Goal: Information Seeking & Learning: Find specific fact

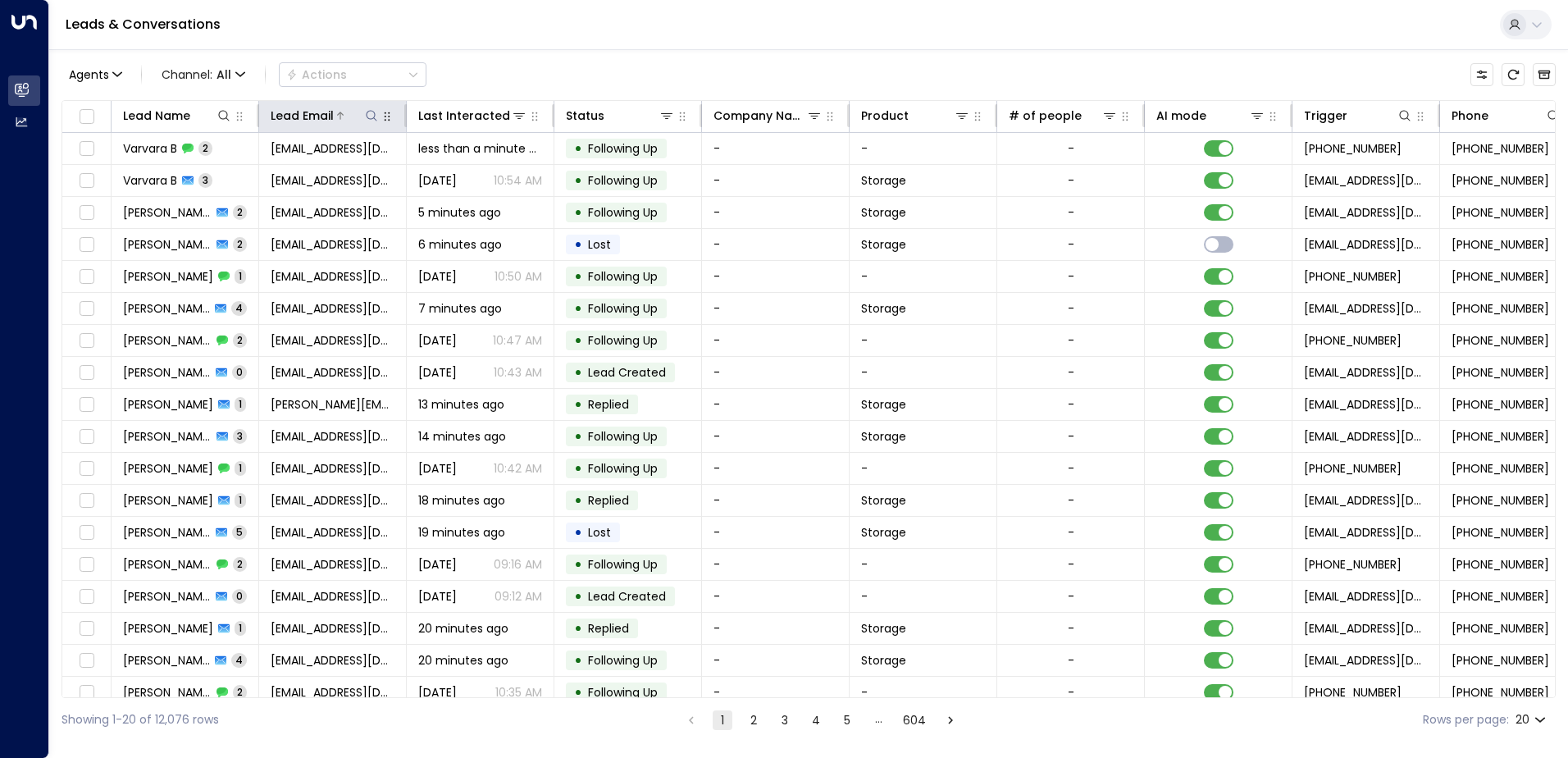
click at [374, 118] on icon at bounding box center [371, 115] width 13 height 13
click at [397, 174] on input "text" at bounding box center [371, 175] width 226 height 30
type input "**********"
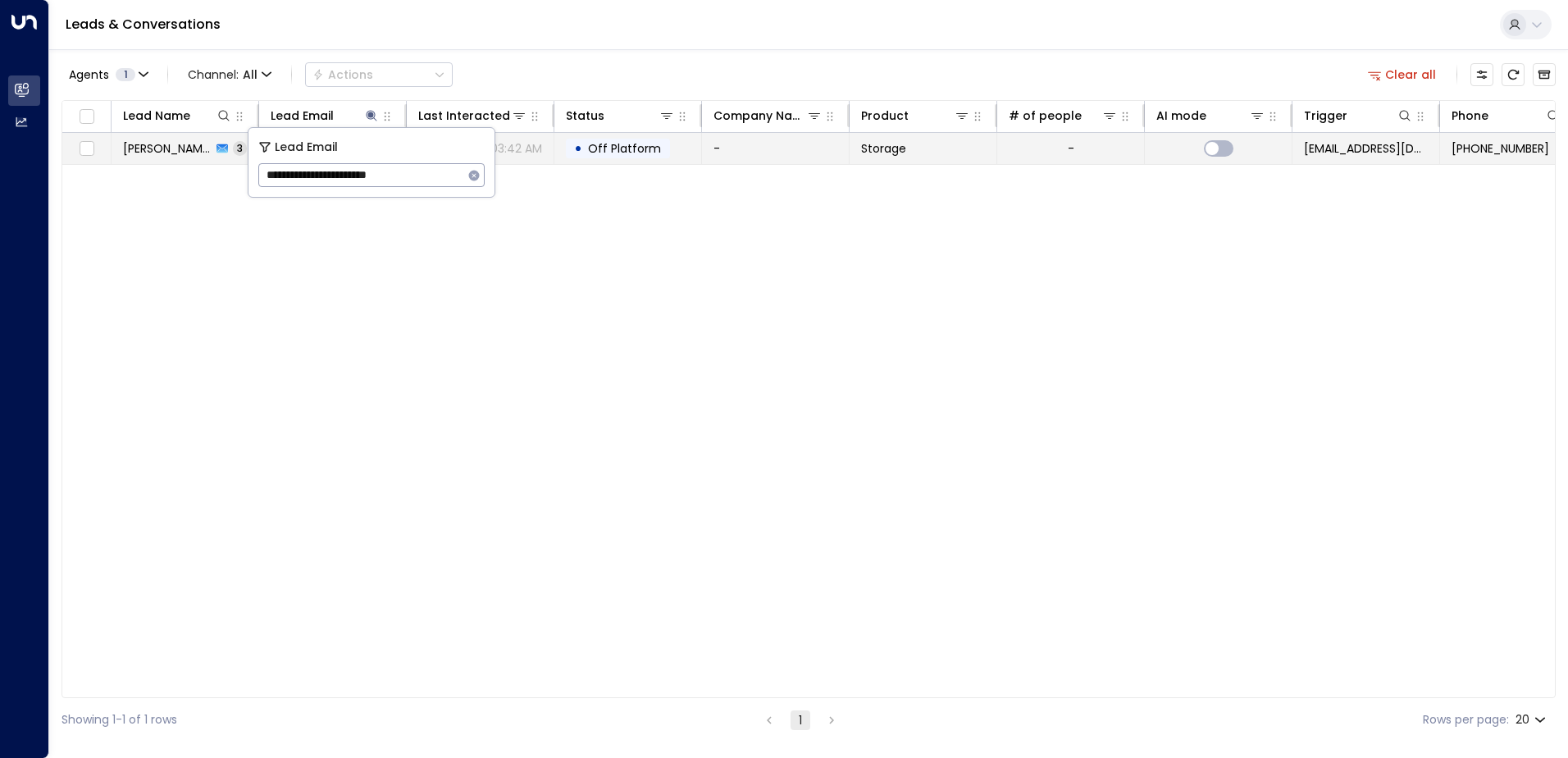
click at [822, 149] on td "-" at bounding box center [776, 148] width 147 height 31
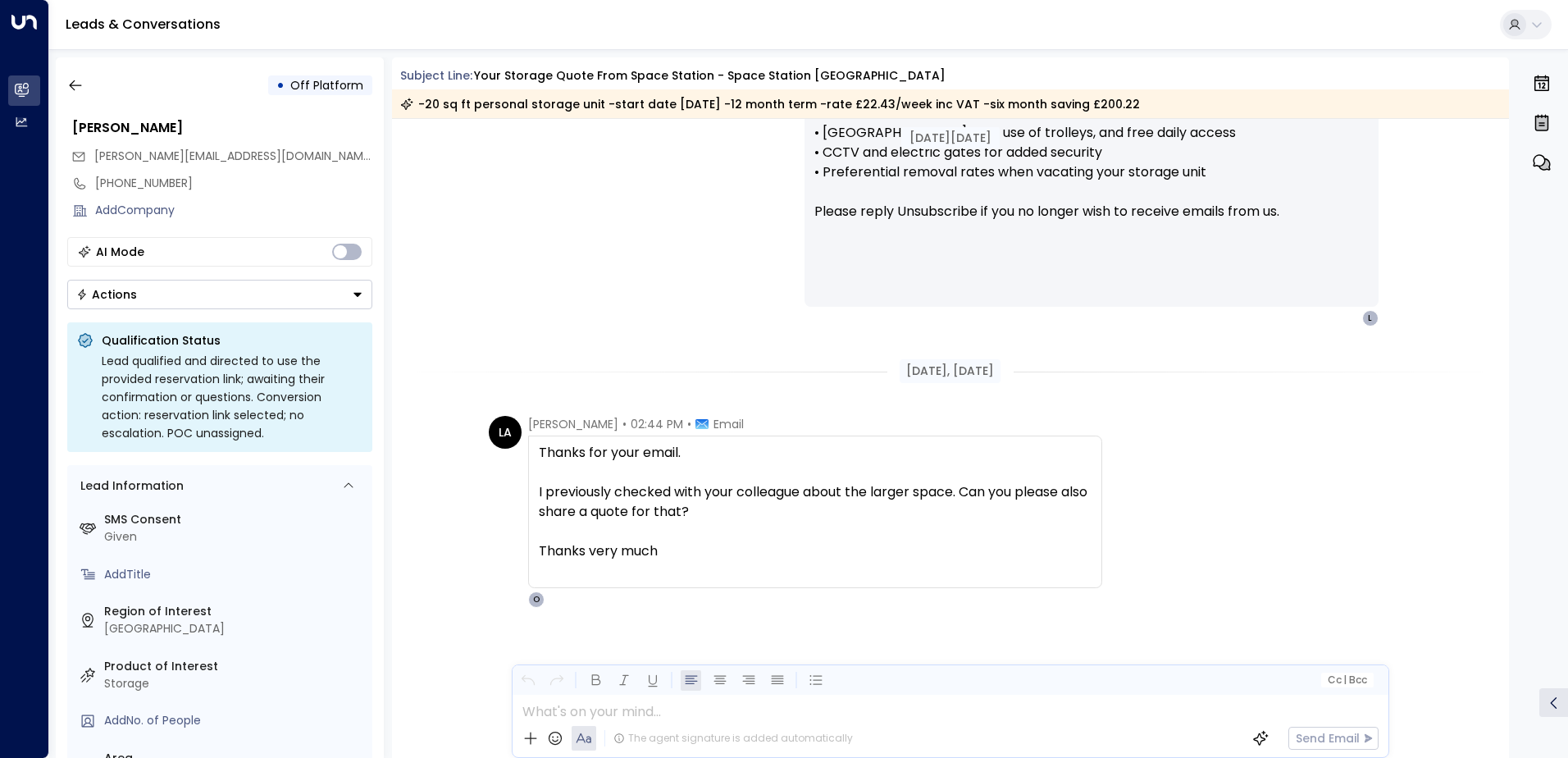
scroll to position [1544, 0]
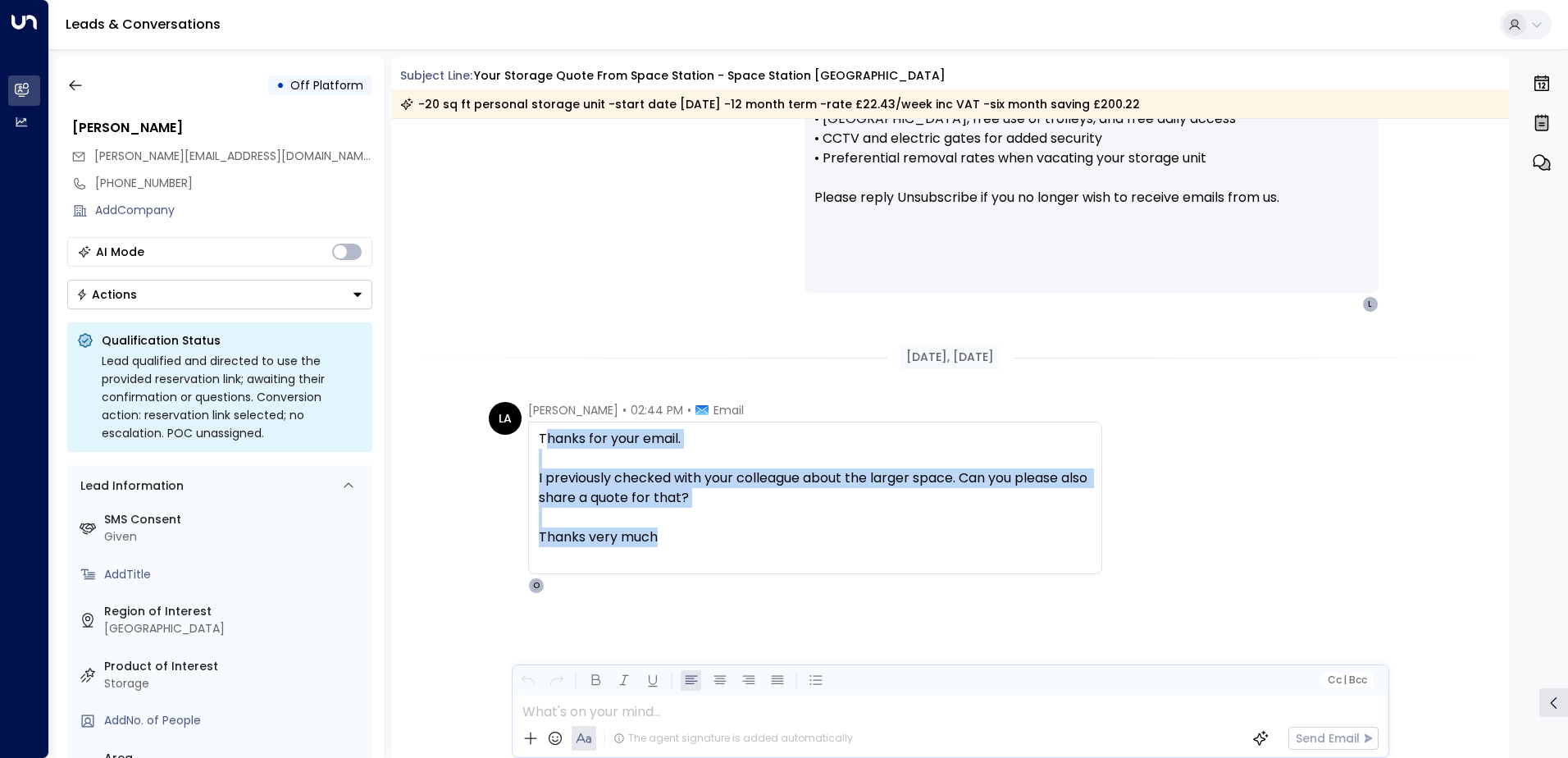
drag, startPoint x: 688, startPoint y: 540, endPoint x: 540, endPoint y: 446, distance: 175.3
click at [540, 446] on div "Thanks for your email. I previously checked with your colleague about the large…" at bounding box center [815, 497] width 553 height 138
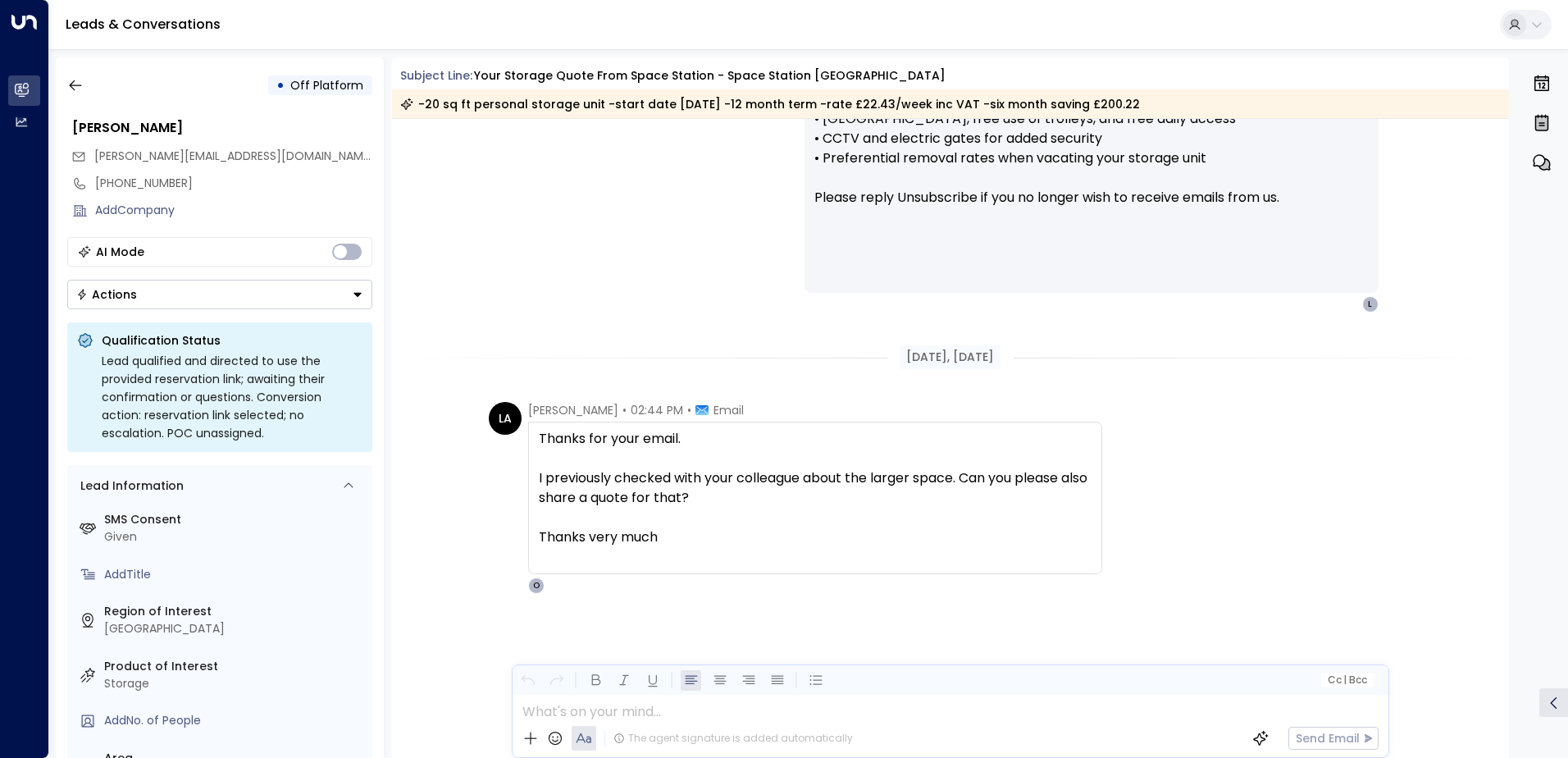
drag, startPoint x: 540, startPoint y: 446, endPoint x: 532, endPoint y: 437, distance: 12.0
click at [532, 437] on div "Thanks for your email. I previously checked with your colleague about the large…" at bounding box center [815, 498] width 574 height 153
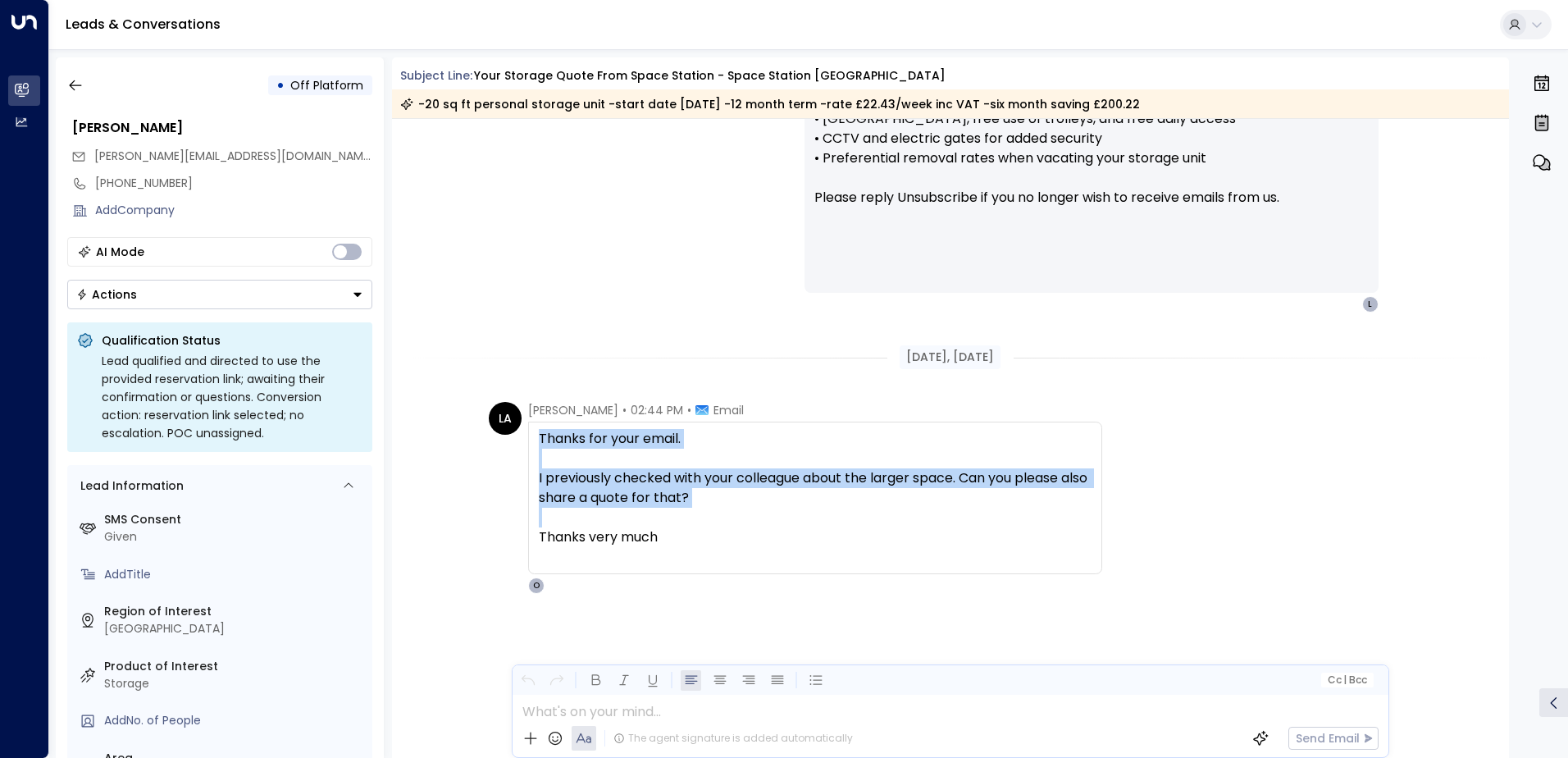
drag, startPoint x: 538, startPoint y: 438, endPoint x: 683, endPoint y: 525, distance: 169.1
click at [683, 525] on div "Thanks for your email. I previously checked with your colleague about the large…" at bounding box center [815, 497] width 553 height 138
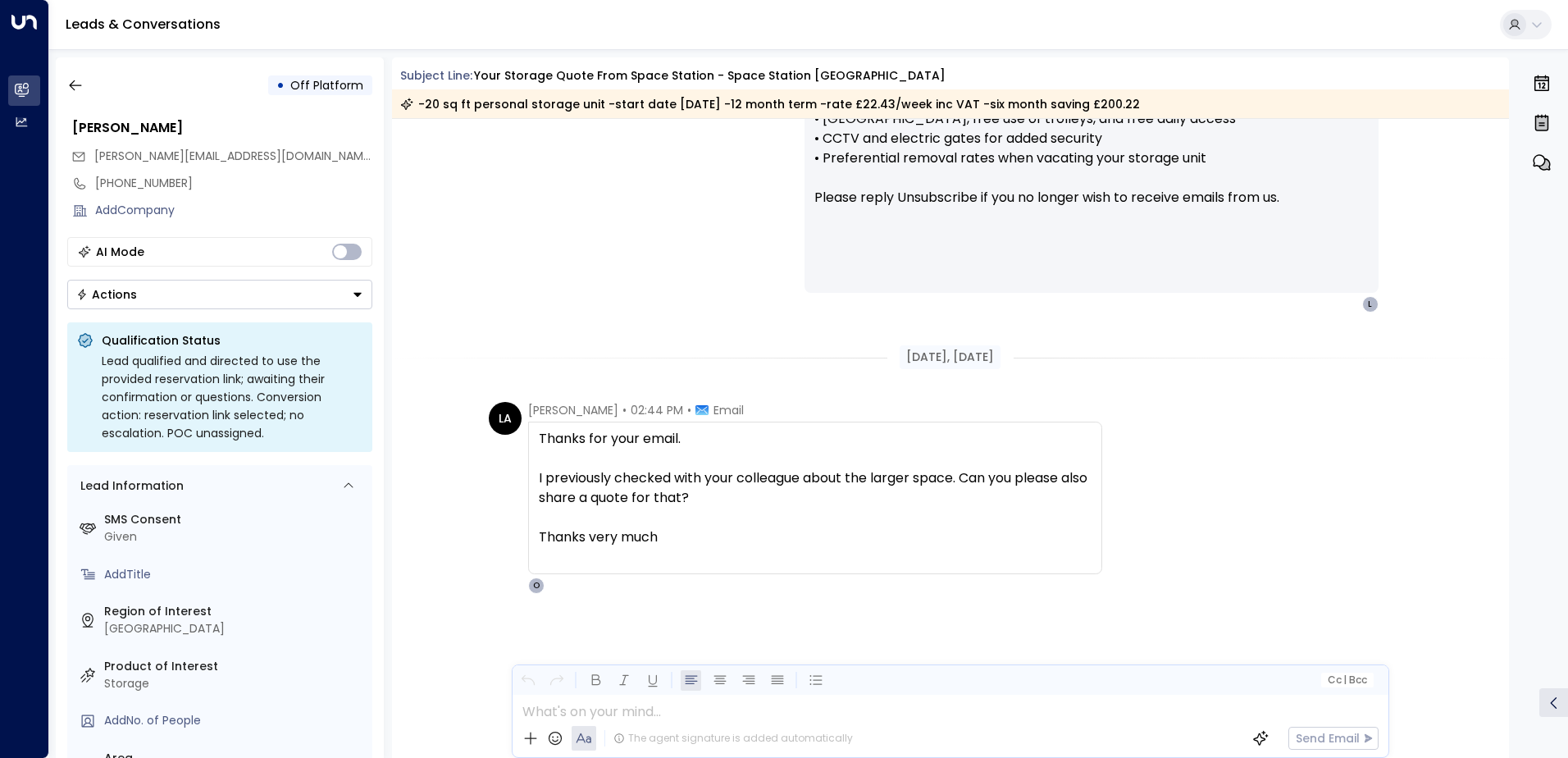
drag, startPoint x: 683, startPoint y: 525, endPoint x: 689, endPoint y: 533, distance: 10.0
click at [689, 533] on div "Thanks very much" at bounding box center [815, 537] width 553 height 20
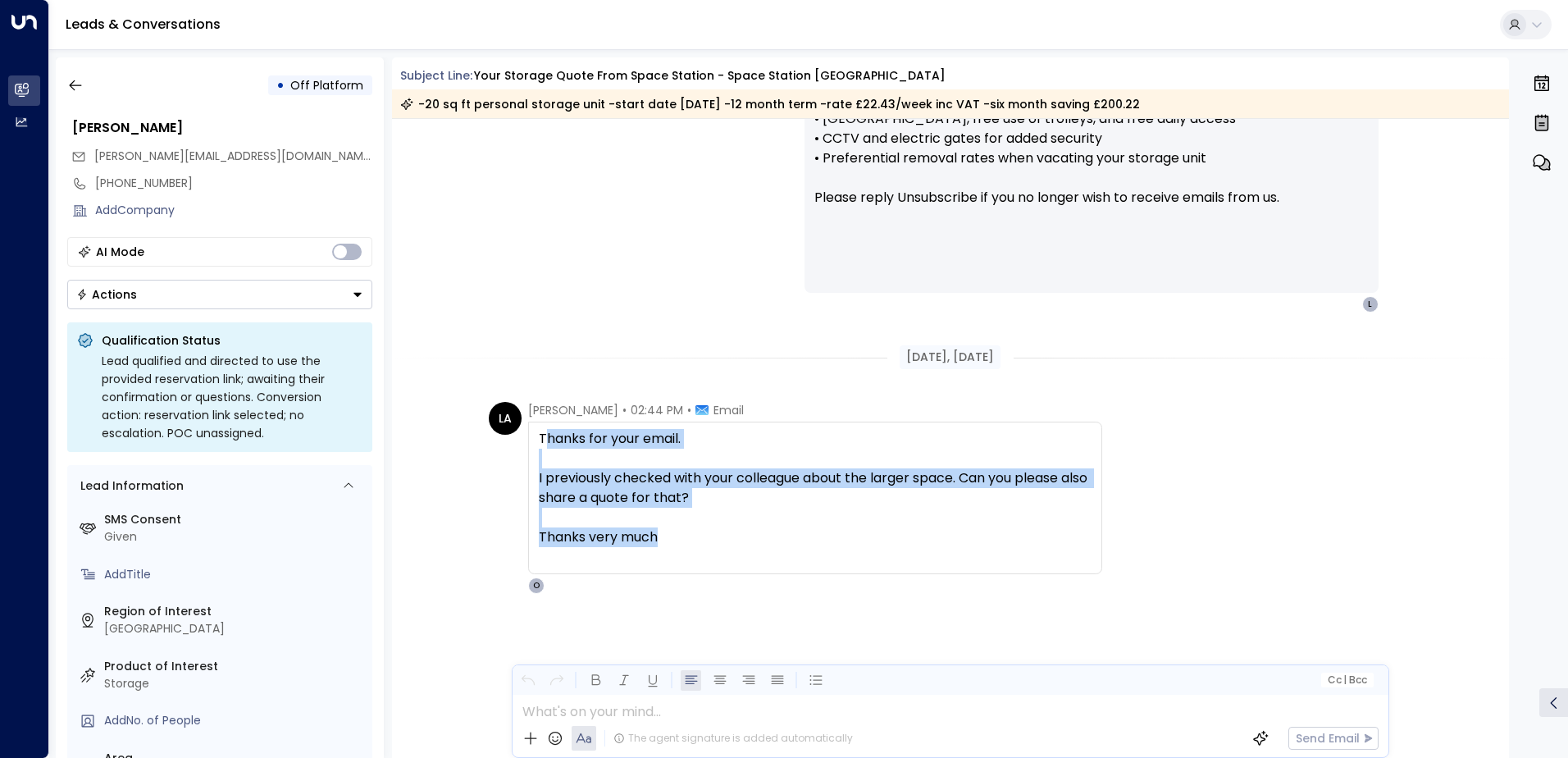
drag, startPoint x: 682, startPoint y: 534, endPoint x: 541, endPoint y: 440, distance: 169.5
click at [541, 440] on div "Thanks for your email. I previously checked with your colleague about the large…" at bounding box center [815, 497] width 553 height 138
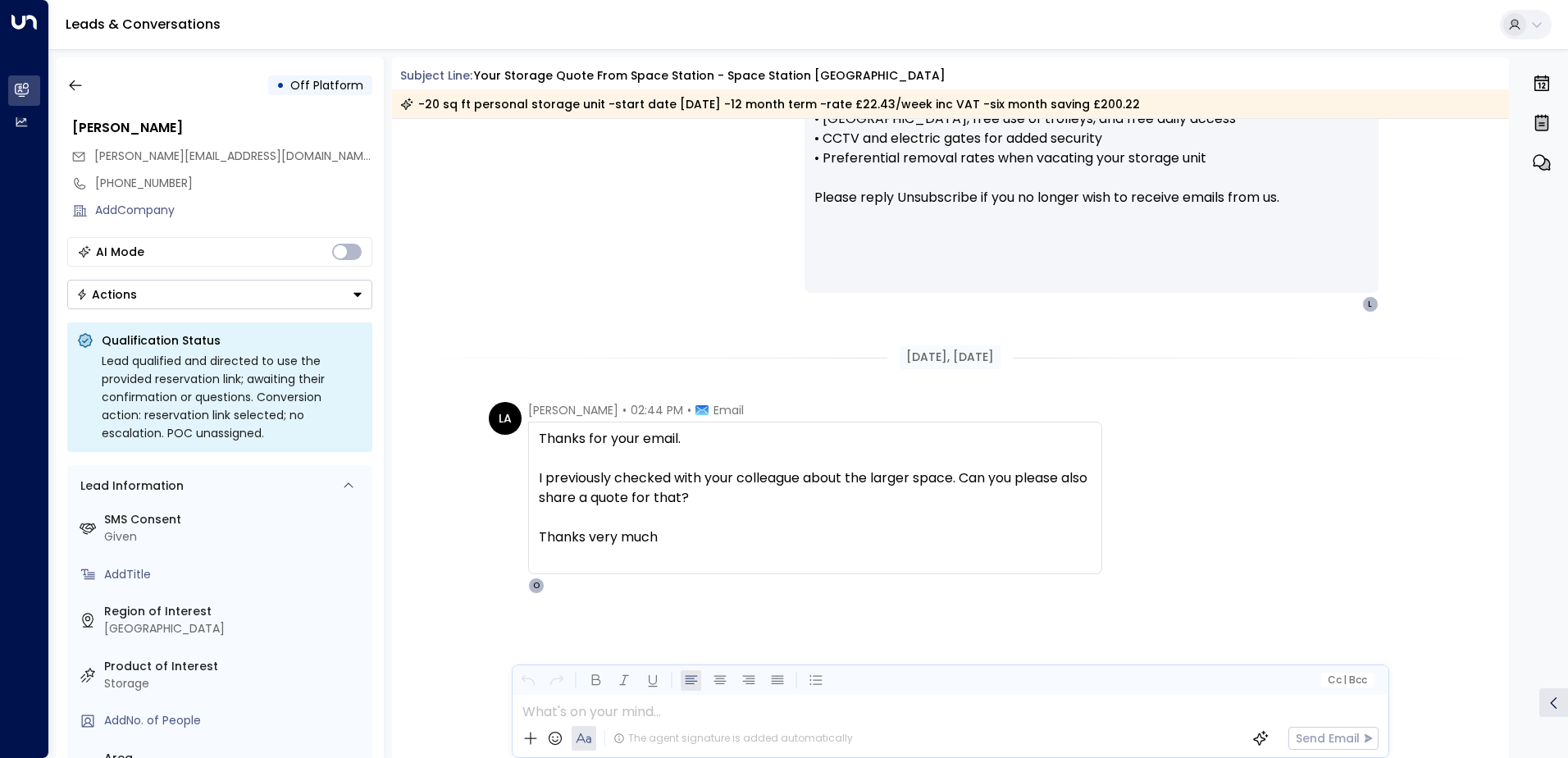
drag, startPoint x: 541, startPoint y: 440, endPoint x: 531, endPoint y: 222, distance: 218.2
click at [531, 222] on div "[PERSON_NAME] • 11:36 AM • Email Hi [PERSON_NAME], Just checking in to see if y…" at bounding box center [950, 119] width 935 height 387
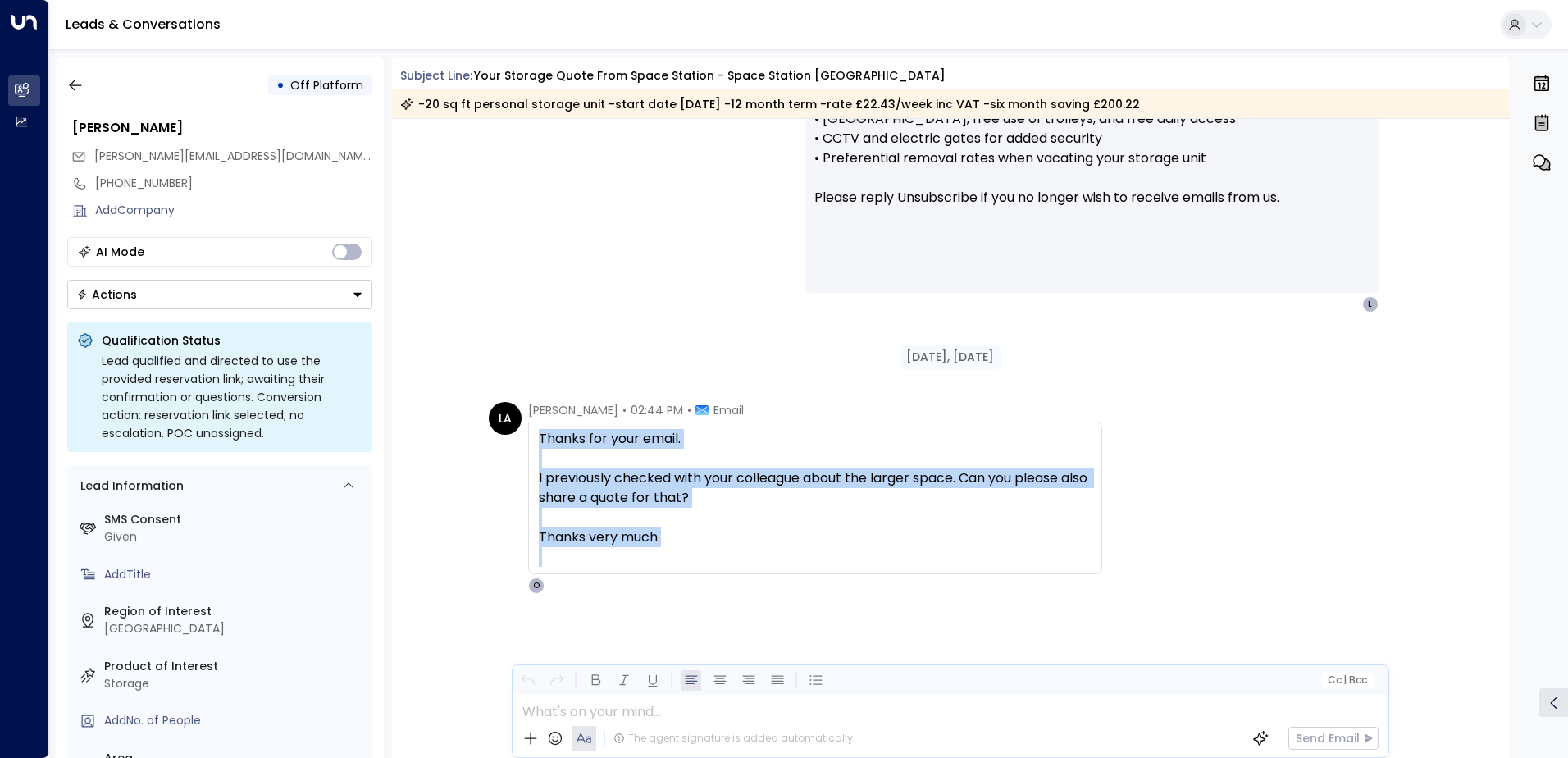
drag, startPoint x: 702, startPoint y: 550, endPoint x: 535, endPoint y: 443, distance: 198.3
click at [535, 443] on div "Thanks for your email. I previously checked with your colleague about the large…" at bounding box center [815, 498] width 574 height 153
drag, startPoint x: 535, startPoint y: 443, endPoint x: 589, endPoint y: 463, distance: 57.6
click at [589, 463] on div at bounding box center [815, 459] width 553 height 20
drag, startPoint x: 676, startPoint y: 544, endPoint x: 533, endPoint y: 436, distance: 179.2
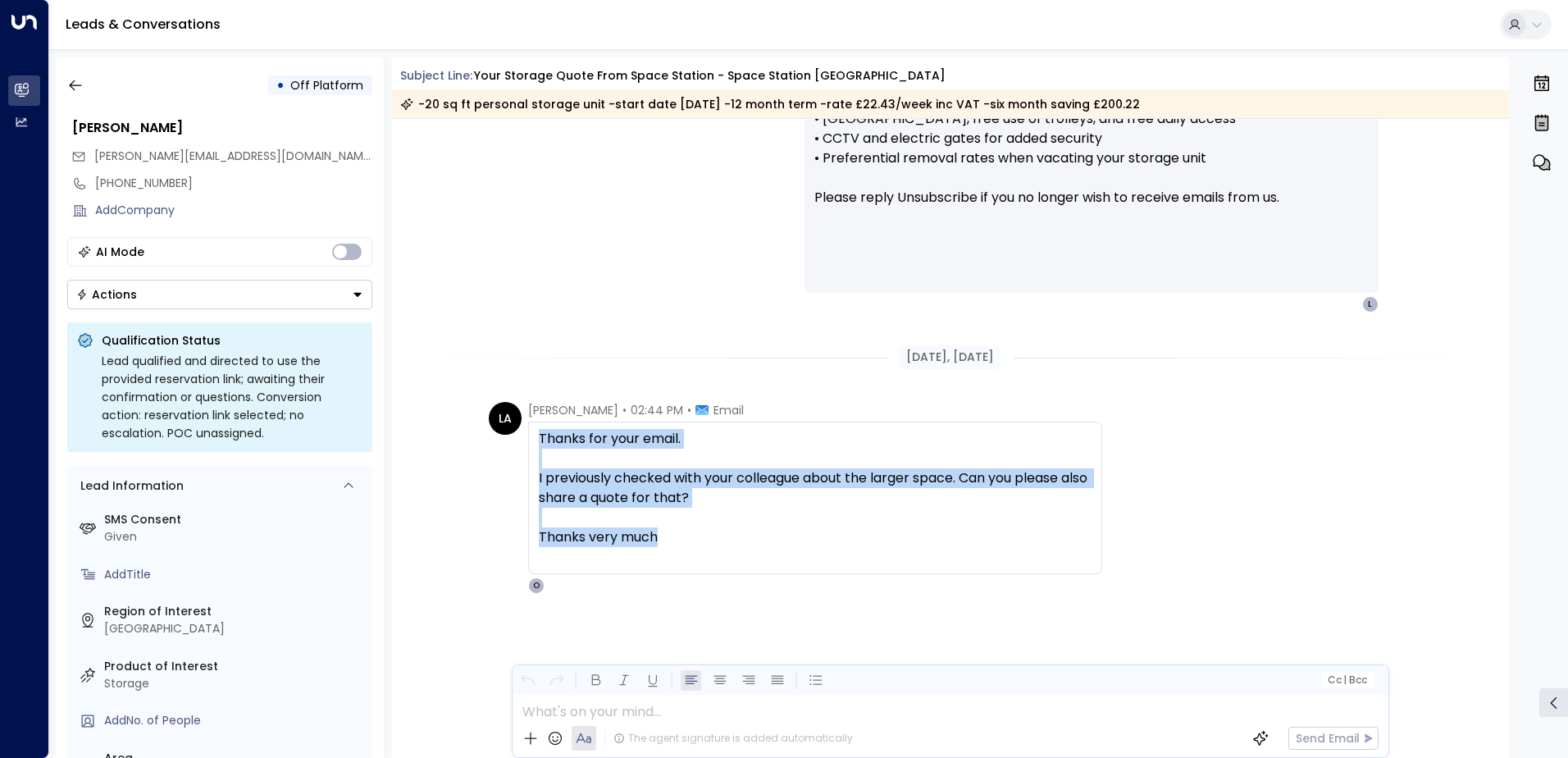
click at [533, 436] on div "Thanks for your email. I previously checked with your colleague about the large…" at bounding box center [815, 498] width 574 height 153
drag, startPoint x: 533, startPoint y: 436, endPoint x: 674, endPoint y: 515, distance: 161.6
click at [674, 515] on div at bounding box center [815, 517] width 553 height 20
drag, startPoint x: 676, startPoint y: 539, endPoint x: 536, endPoint y: 442, distance: 170.3
click at [539, 442] on div "Thanks for your email. I previously checked with your colleague about the large…" at bounding box center [815, 497] width 553 height 138
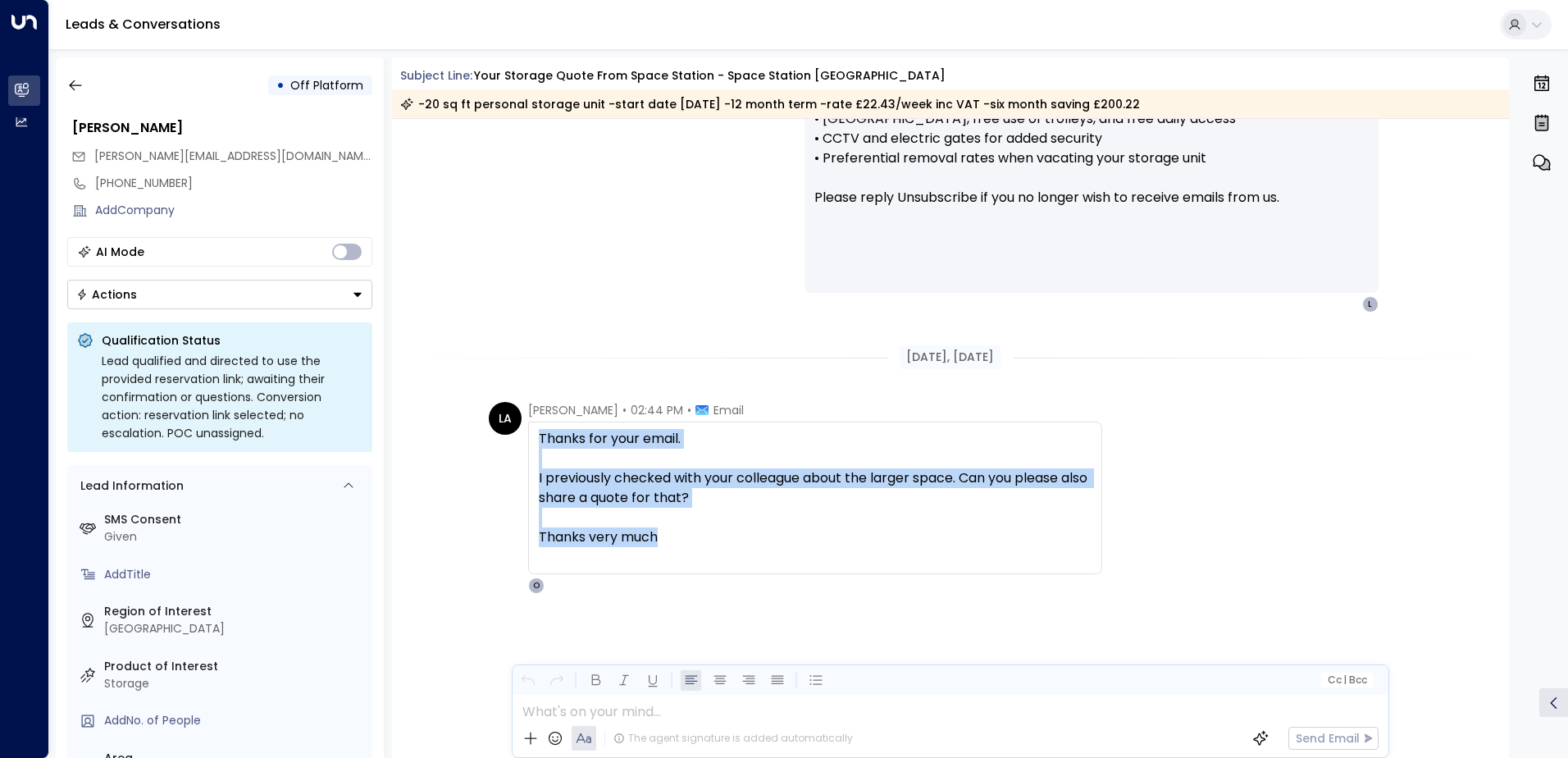
drag, startPoint x: 536, startPoint y: 442, endPoint x: 663, endPoint y: 536, distance: 158.0
click at [663, 536] on div "Thanks very much" at bounding box center [815, 537] width 553 height 20
drag, startPoint x: 665, startPoint y: 541, endPoint x: 525, endPoint y: 444, distance: 170.3
click at [528, 444] on div "Thanks for your email. I previously checked with your colleague about the large…" at bounding box center [815, 498] width 574 height 153
drag, startPoint x: 525, startPoint y: 444, endPoint x: 503, endPoint y: 469, distance: 33.3
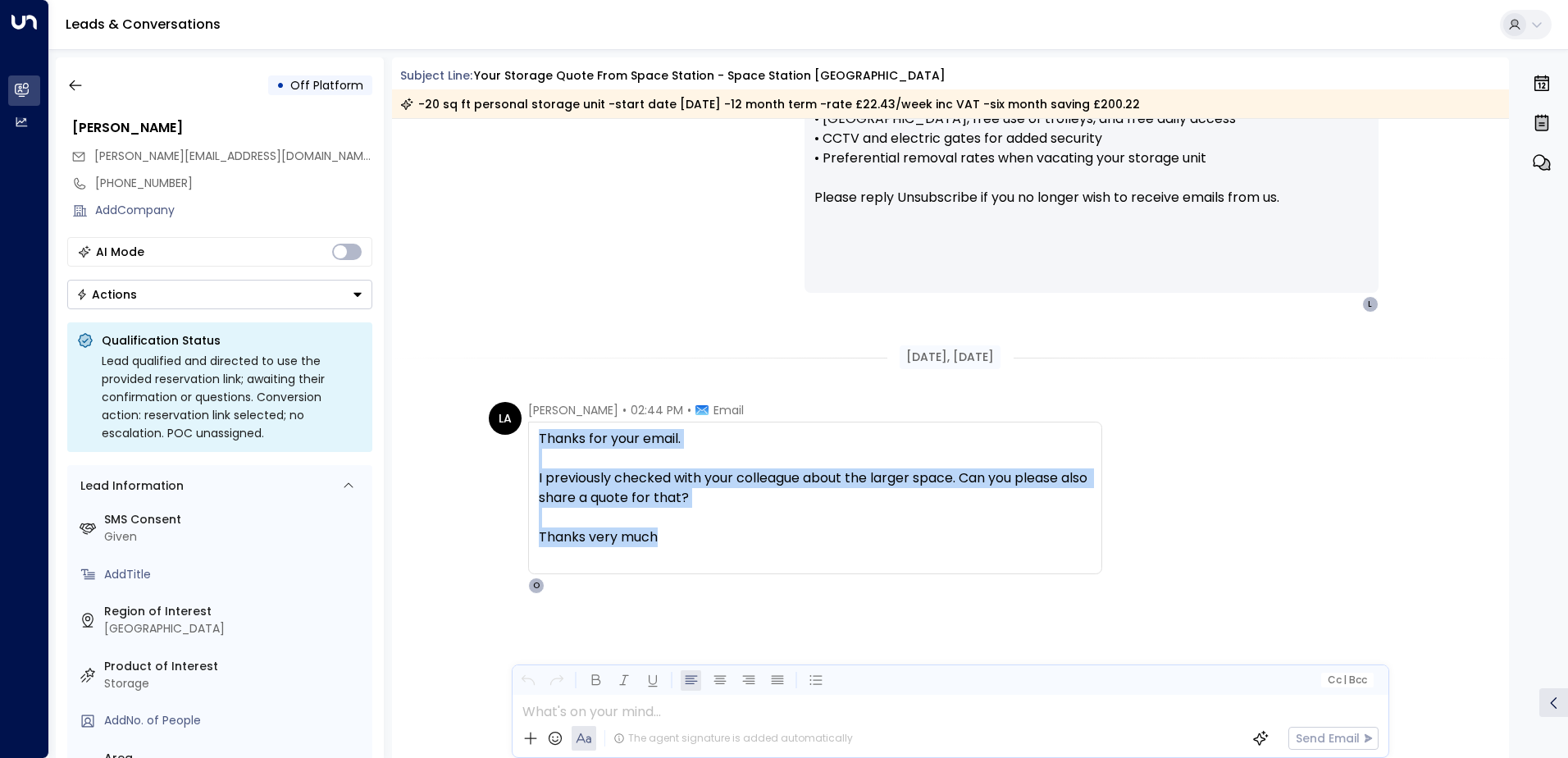
click at [503, 469] on div "LA [PERSON_NAME] • 02:44 PM • Email Thanks for your email. I previously checked…" at bounding box center [795, 498] width 613 height 192
drag, startPoint x: 535, startPoint y: 438, endPoint x: 779, endPoint y: 557, distance: 271.5
click at [779, 557] on div "Thanks for your email. I previously checked with your colleague about the large…" at bounding box center [815, 498] width 574 height 153
click at [1367, 555] on div "LA [PERSON_NAME] • 02:44 PM • Email Thanks for your email. I previously checked…" at bounding box center [953, 498] width 929 height 192
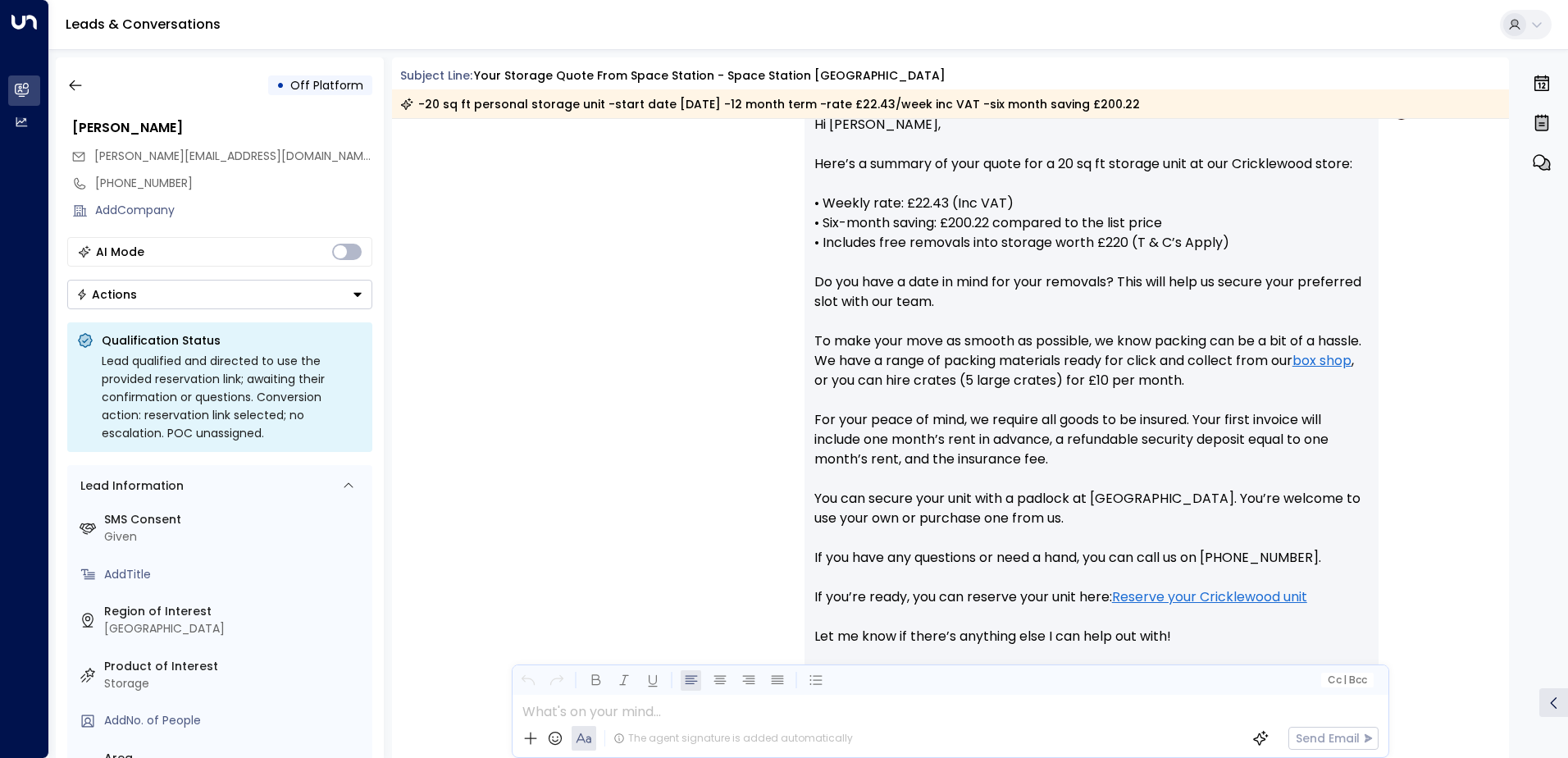
scroll to position [812, 0]
